Goal: Navigation & Orientation: Go to known website

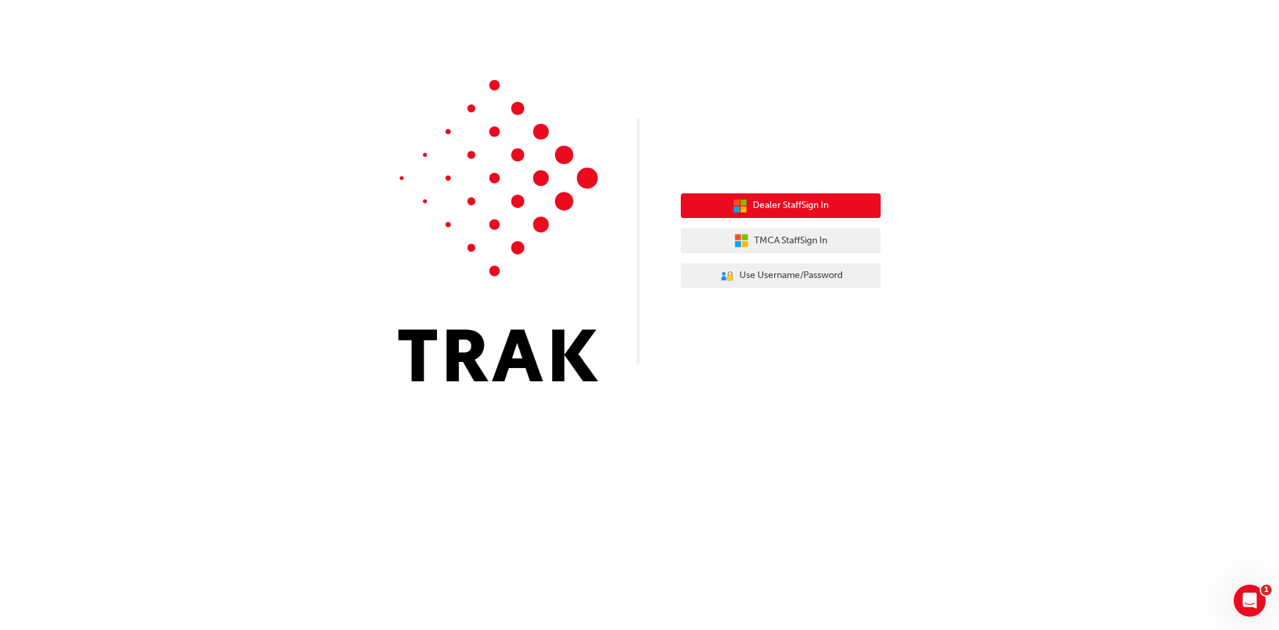
click at [769, 210] on span "Dealer Staff Sign In" at bounding box center [791, 205] width 76 height 15
